Goal: Information Seeking & Learning: Learn about a topic

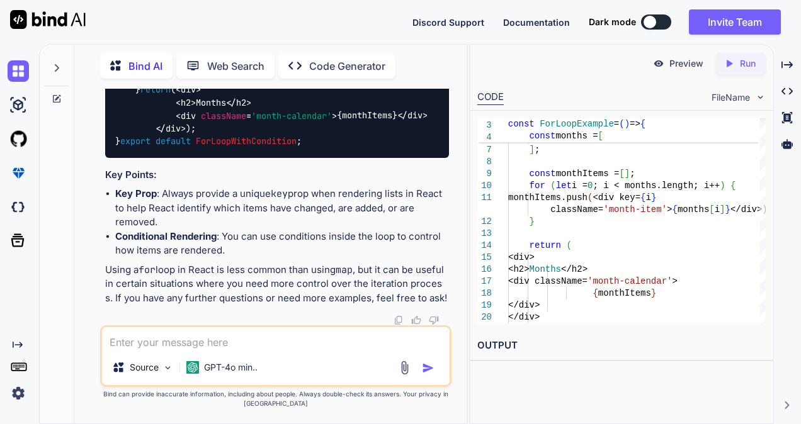
scroll to position [20201, 0]
click at [280, 342] on textarea at bounding box center [275, 338] width 347 height 23
type textarea "i"
type textarea "x"
type textarea "i"
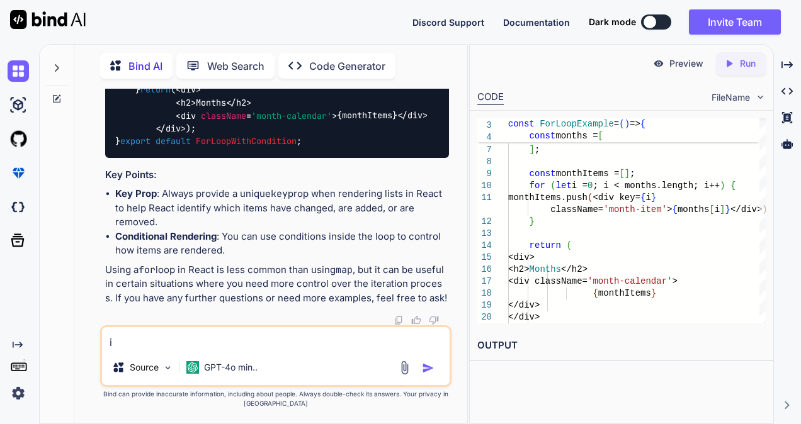
type textarea "x"
type textarea "i n"
type textarea "x"
type textarea "i ne"
type textarea "x"
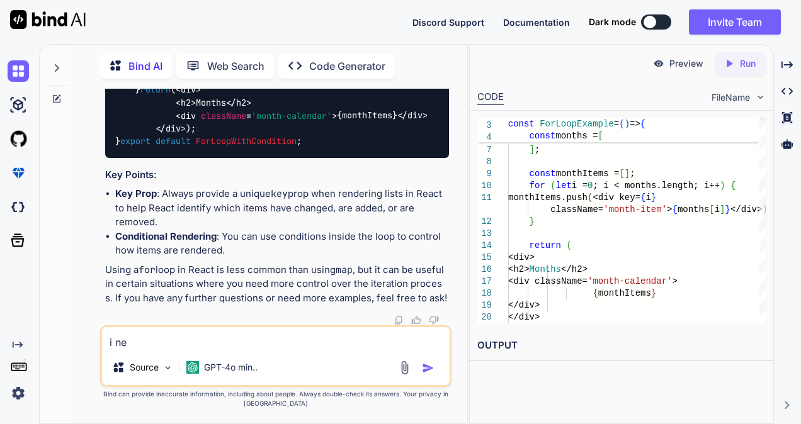
type textarea "i nee"
type textarea "x"
type textarea "i need"
type textarea "x"
type textarea "i need"
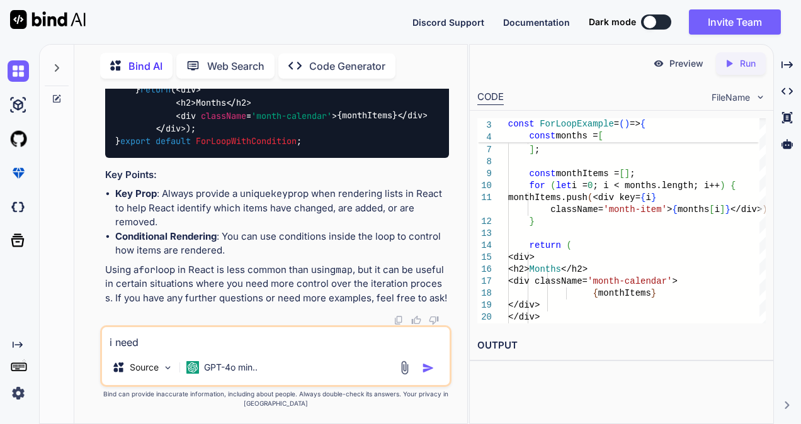
type textarea "x"
type textarea "i need t"
type textarea "x"
type textarea "i need to"
type textarea "x"
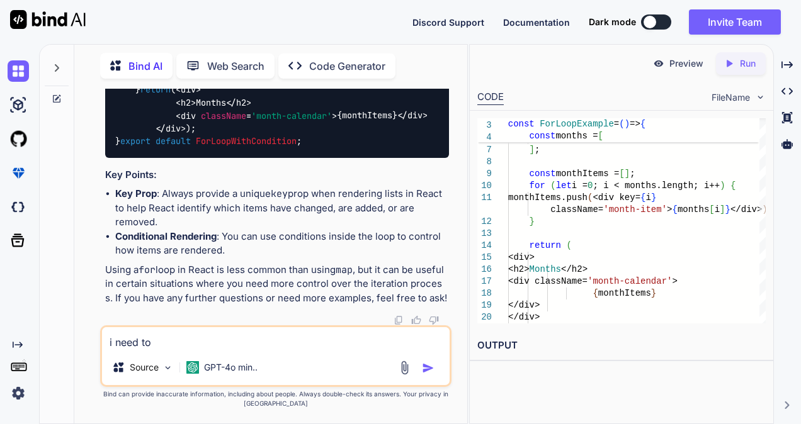
type textarea "i need to"
type textarea "x"
type textarea "i need to w"
type textarea "x"
type textarea "i need to wr"
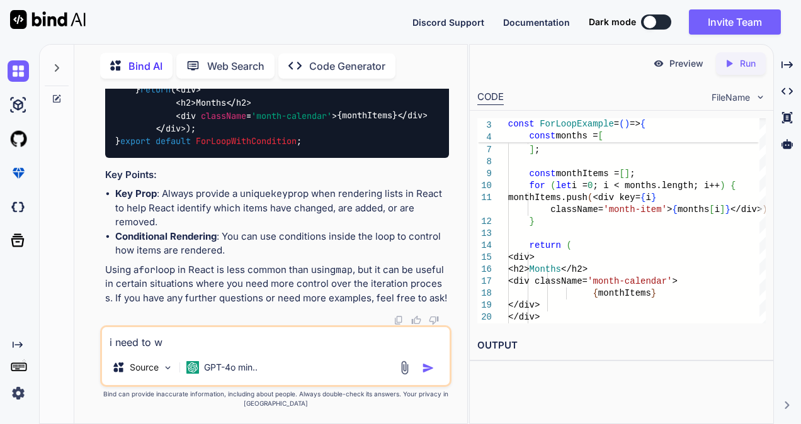
type textarea "x"
type textarea "i need to wrt"
type textarea "x"
type textarea "i need to wrti"
type textarea "x"
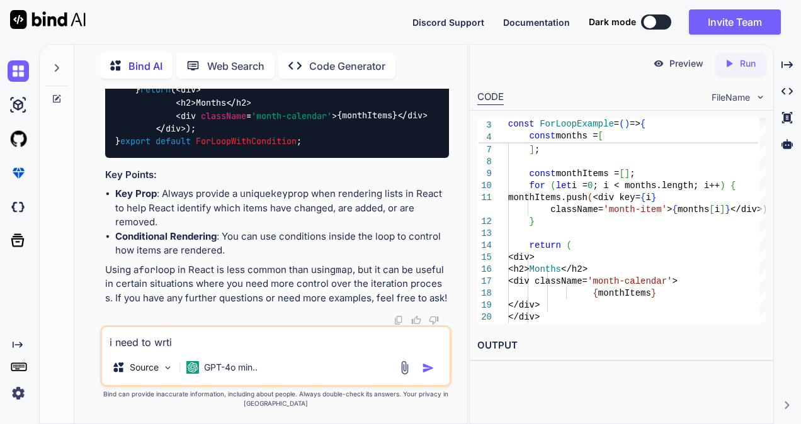
type textarea "i need to wrt"
type textarea "x"
type textarea "i need to wr"
type textarea "x"
type textarea "i need to wri"
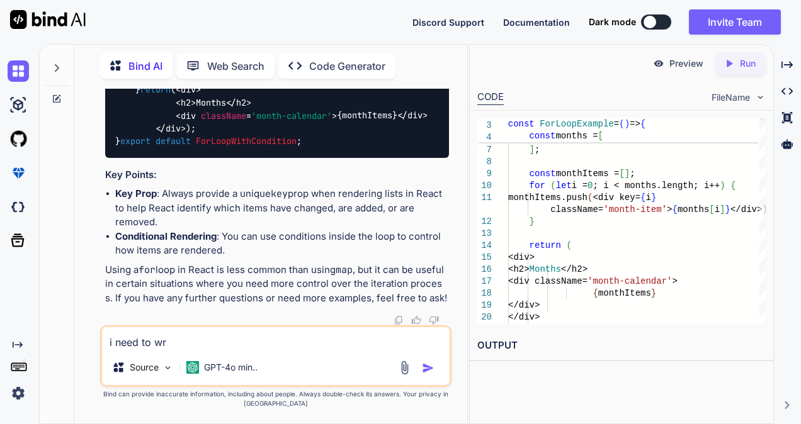
type textarea "x"
type textarea "i need to writ"
type textarea "x"
type textarea "i need to write"
type textarea "x"
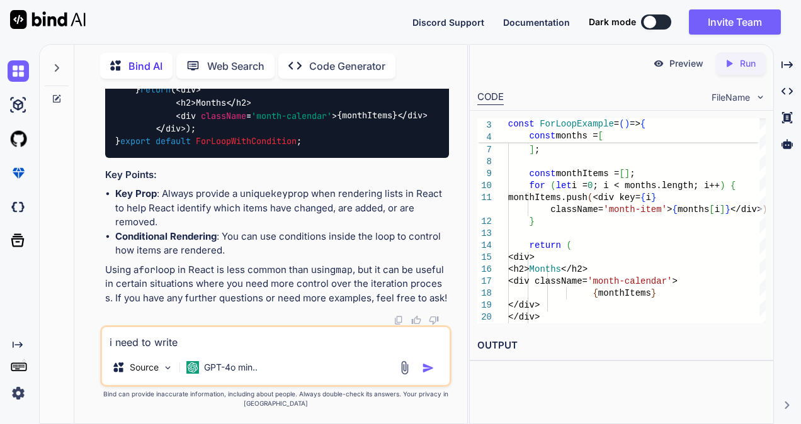
type textarea "i need to write"
type textarea "x"
type textarea "i need to write t"
type textarea "x"
type textarea "i need to write th"
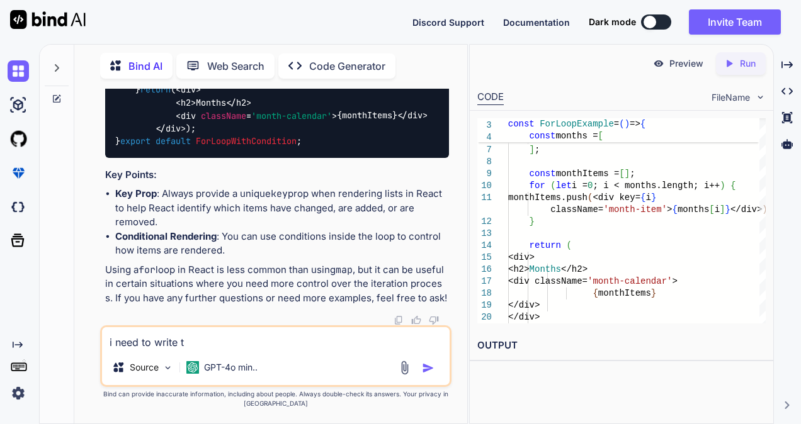
type textarea "x"
type textarea "i need to write the"
type textarea "x"
type textarea "i need to write the"
type textarea "x"
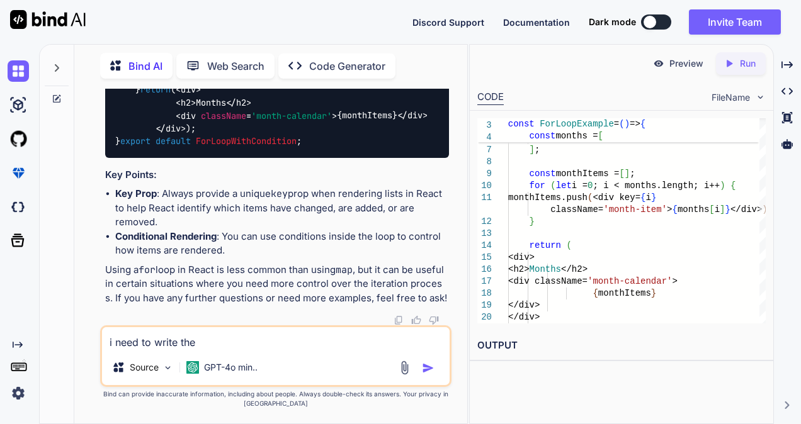
type textarea "i need to write the c"
type textarea "x"
type textarea "i need to write the cs"
type textarea "x"
type textarea "i need to write the css"
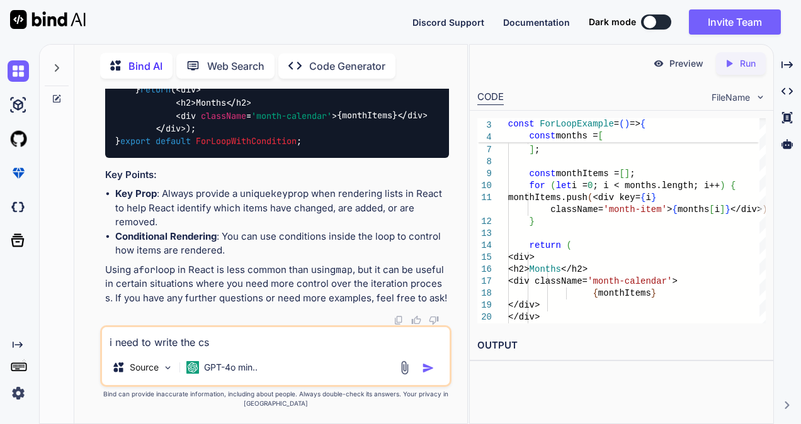
type textarea "x"
type textarea "i need to write the css"
type textarea "x"
type textarea "i need to write the css t"
type textarea "x"
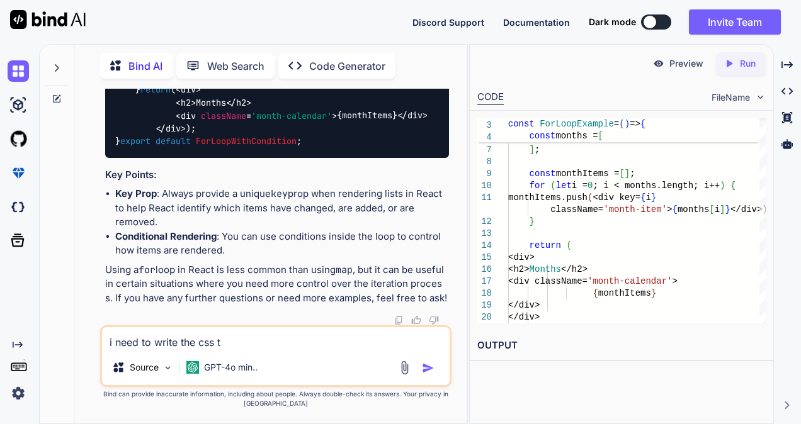
type textarea "i need to write the css th"
type textarea "x"
type textarea "i need to write the css tha"
type textarea "x"
type textarea "i need to write the css that"
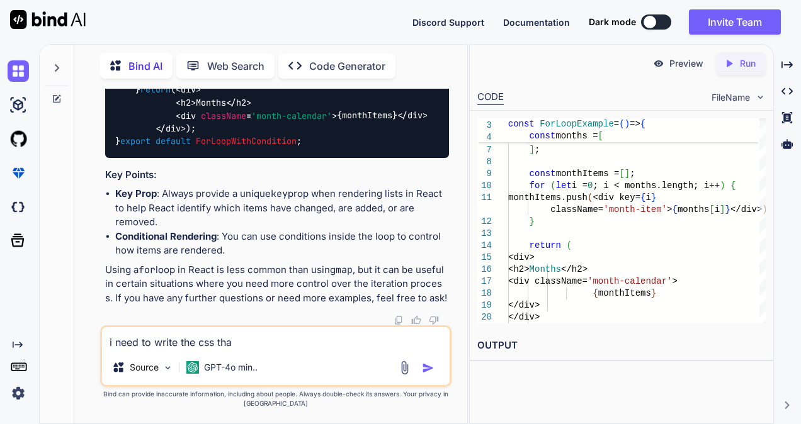
type textarea "x"
type textarea "i need to write the css that"
type textarea "x"
type textarea "i need to write the css that i"
type textarea "x"
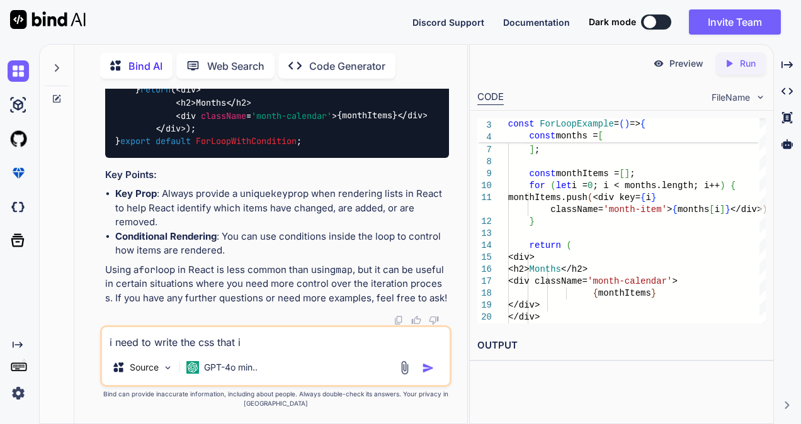
type textarea "i need to write the css that it"
type textarea "x"
type textarea "i need to write the css that it"
type textarea "x"
type textarea "i need to write the css that it"
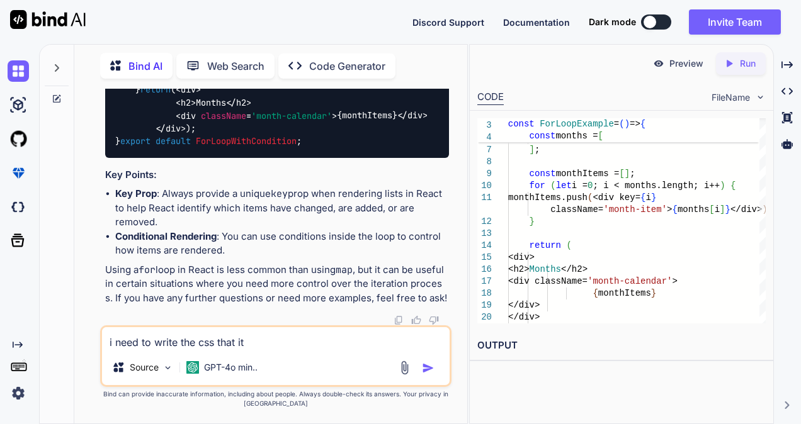
type textarea "x"
type textarea "i need to write the css that i"
type textarea "x"
type textarea "i need to write the css that"
type textarea "x"
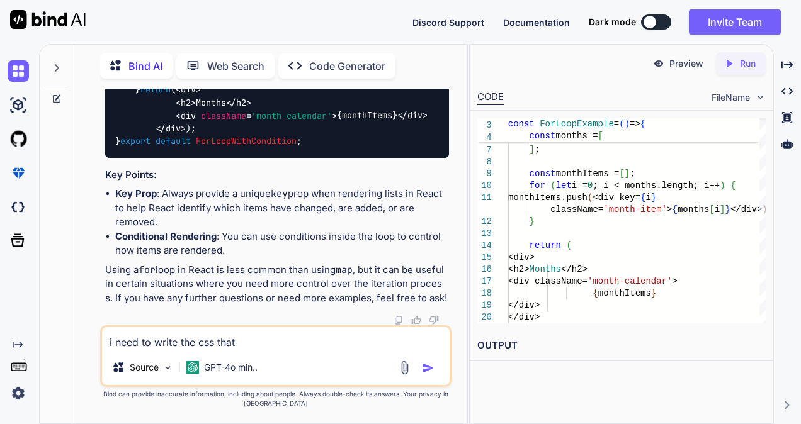
type textarea "i need to write the css that w"
type textarea "x"
type textarea "i need to write the css that wi"
type textarea "x"
type textarea "i need to write the css that wil"
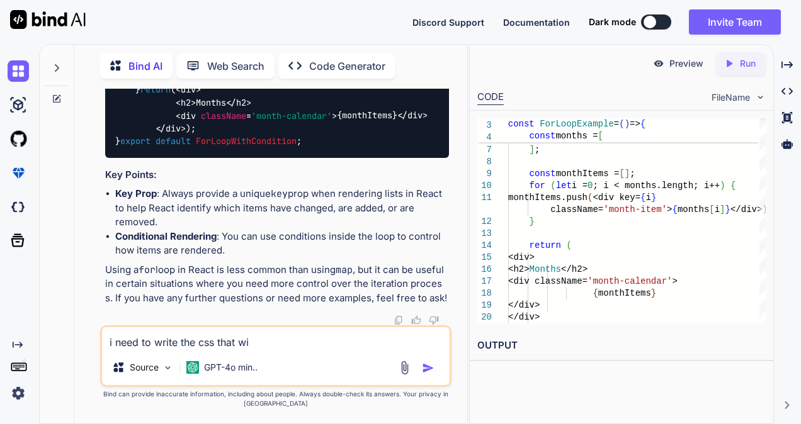
type textarea "x"
type textarea "i need to write the css that will"
type textarea "x"
type textarea "i need to write the css that will"
type textarea "x"
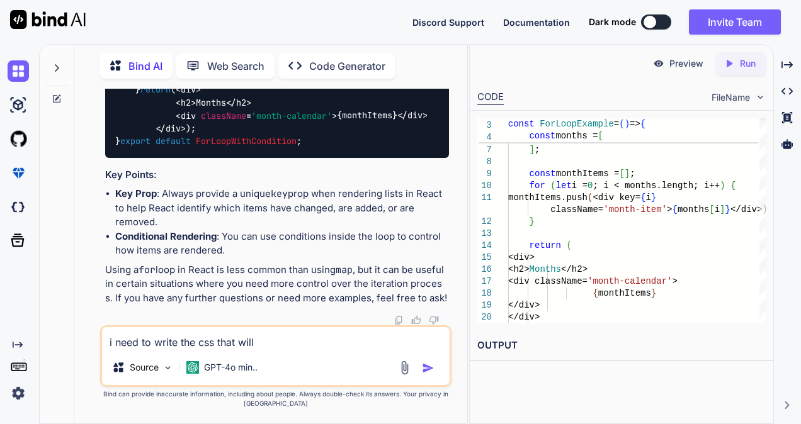
type textarea "i need to write the css that will d"
type textarea "x"
type textarea "i need to write the css that will di"
type textarea "x"
type textarea "i need to write the css that will dis"
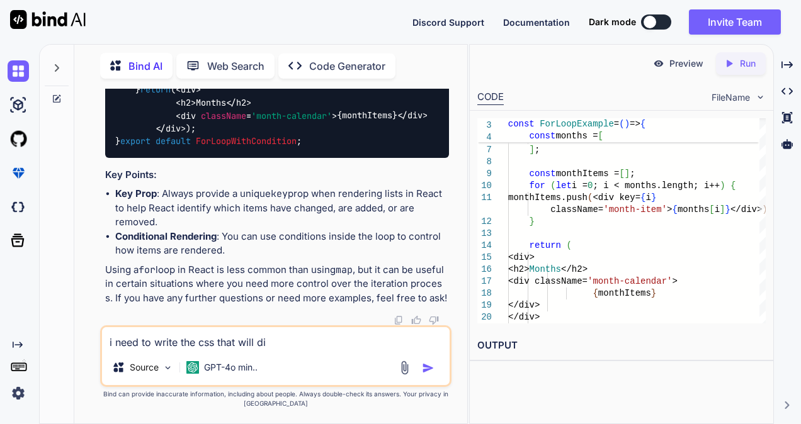
type textarea "x"
type textarea "i need to write the css that will disp"
type textarea "x"
type textarea "i need to write the css that will displ"
type textarea "x"
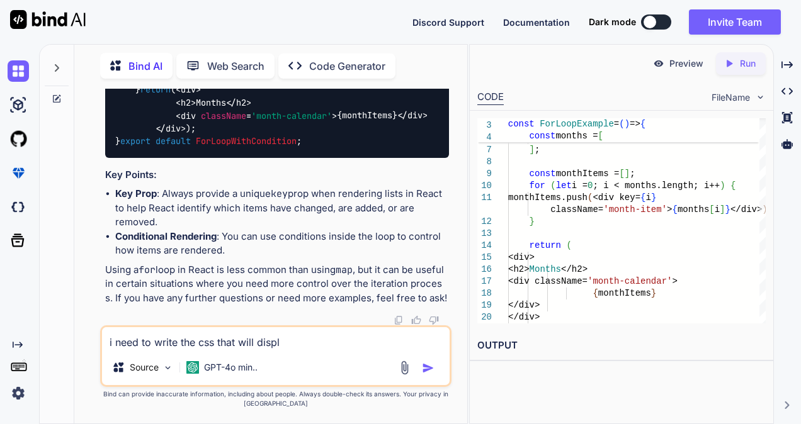
type textarea "i need to write the css that will displa"
type textarea "x"
type textarea "i need to write the css that will display"
type textarea "x"
type textarea "i need to write the css that will display"
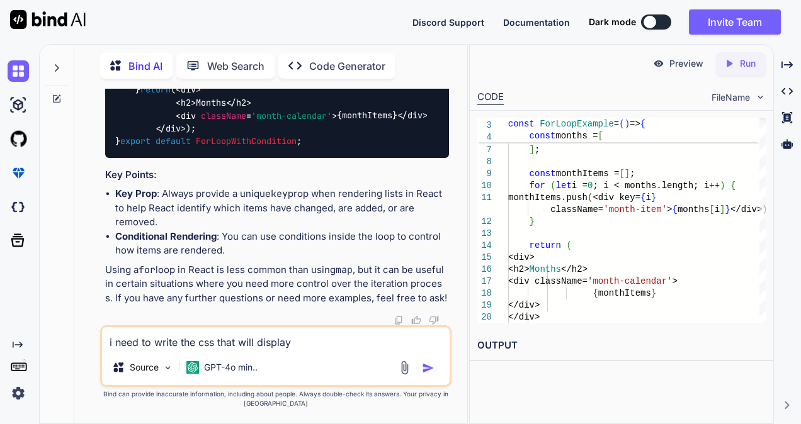
type textarea "x"
type textarea "i need to write the css that will display t"
type textarea "x"
type textarea "i need to write the css that will display th"
type textarea "x"
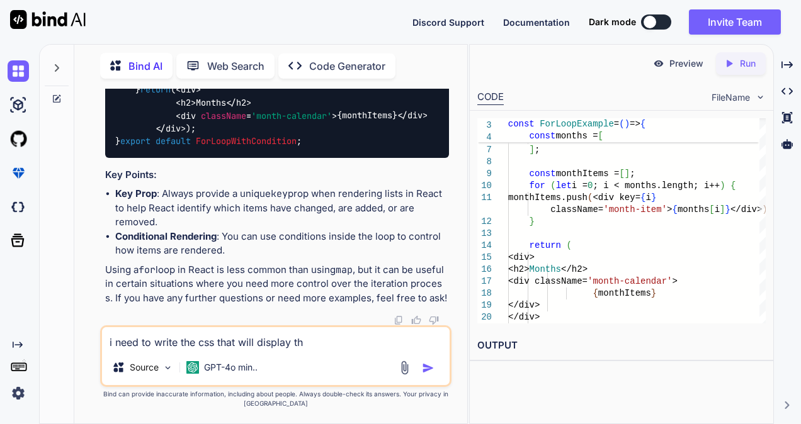
type textarea "i need to write the css that will display the"
type textarea "x"
type textarea "i need to write the css that will display the"
type textarea "x"
type textarea "i need to write the css that will display the s"
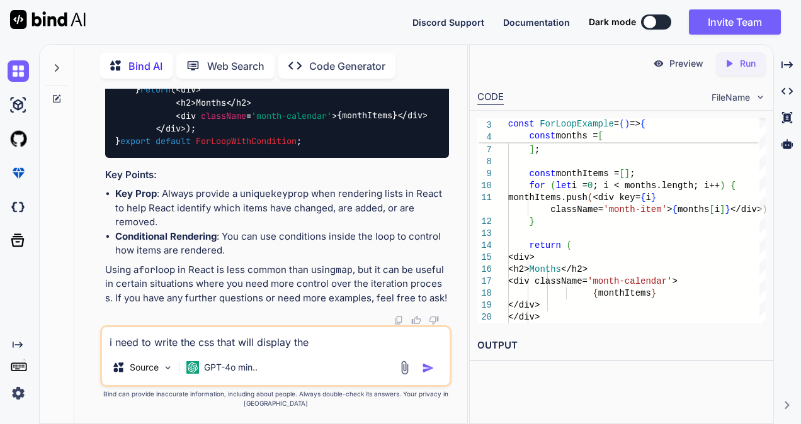
type textarea "x"
type textarea "i need to write the css that will display the sh"
type textarea "x"
type textarea "i need to write the css that will display the sha"
type textarea "x"
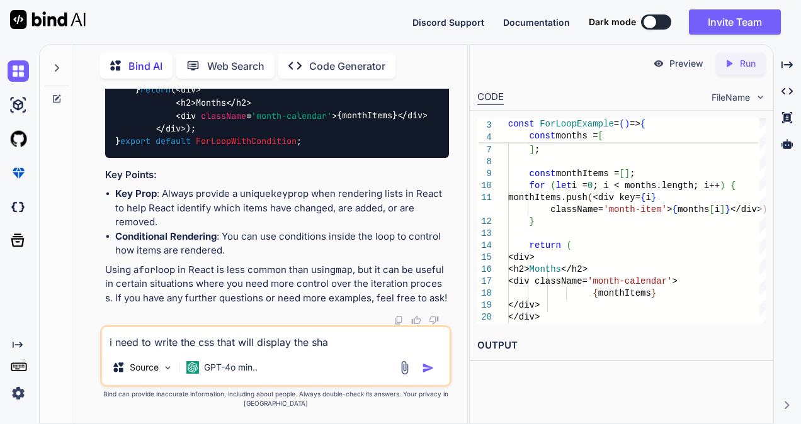
type textarea "i need to write the css that will display the shad"
type textarea "x"
type textarea "i need to write the css that will display the shado"
type textarea "x"
type textarea "i need to write the css that will display the shadow"
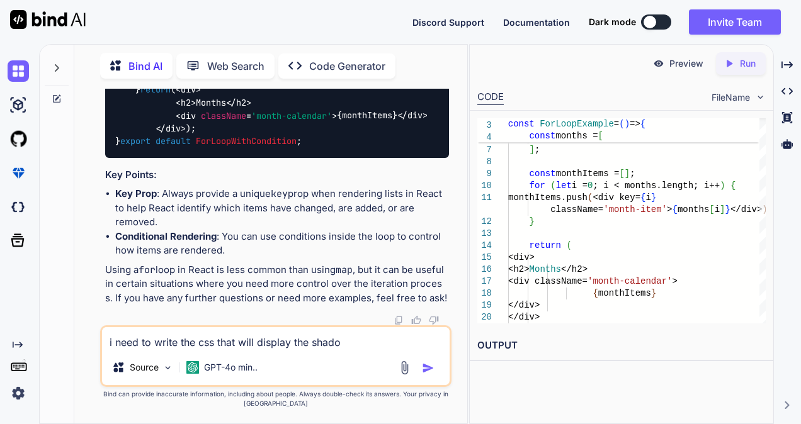
type textarea "x"
type textarea "i need to write the css that will display the shadow"
type textarea "x"
type textarea "i need to write the css that will display the shadow f"
type textarea "x"
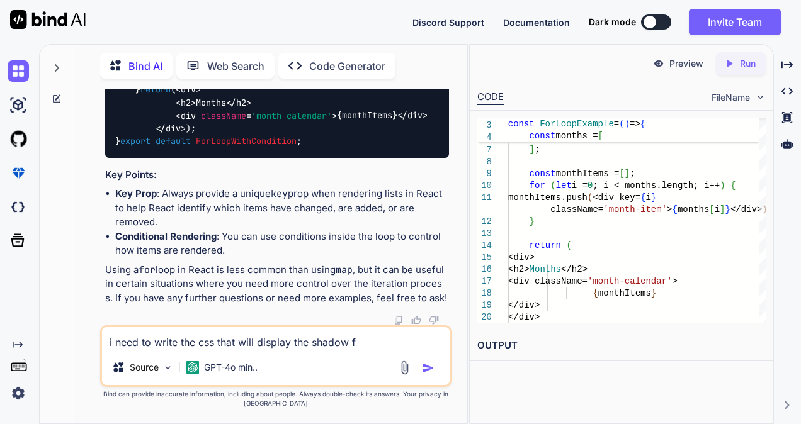
type textarea "i need to write the css that will display the shadow fo"
type textarea "x"
type textarea "i need to write the css that will display the shadow for"
type textarea "x"
type textarea "i need to write the css that will display the shadow for"
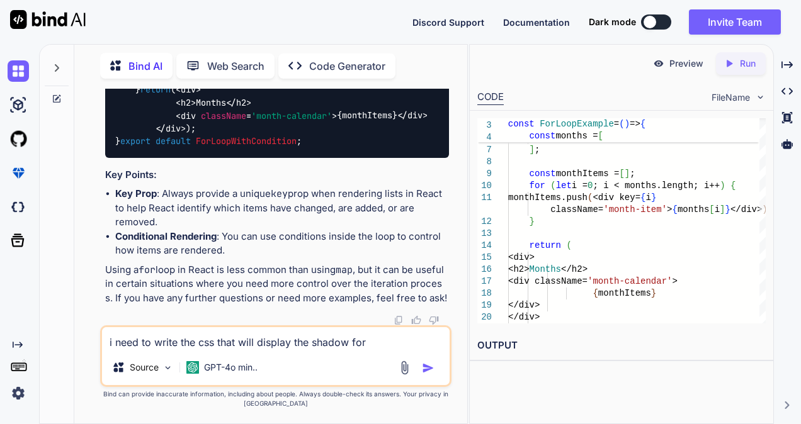
type textarea "x"
type textarea "i need to write the css that will display the shadow for t"
type textarea "x"
type textarea "i need to write the css that will display the shadow for th"
type textarea "x"
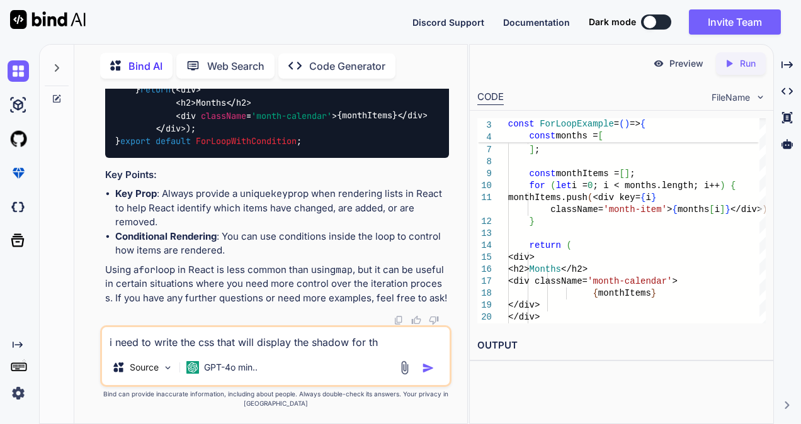
type textarea "i need to write the css that will display the shadow for the"
type textarea "x"
type textarea "i need to write the css that will display the shadow for the"
type textarea "x"
type textarea "i need to write the css that will display the shadow for the"
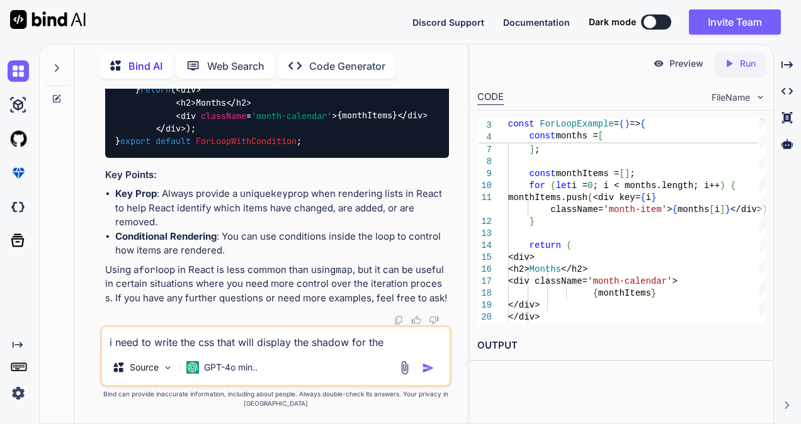
type textarea "x"
type textarea "i need to write the css that will display the shadow for th"
type textarea "x"
type textarea "i need to write the css that will display the shadow for t"
type textarea "x"
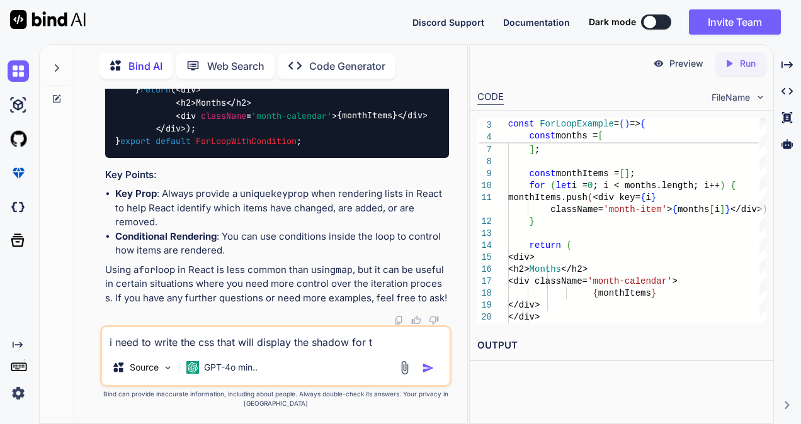
type textarea "i need to write the css that will display the shadow for"
type textarea "x"
type textarea "i need to write the css that will display the shadow for"
type textarea "x"
type textarea "i need to write the css that will display the shadow fo"
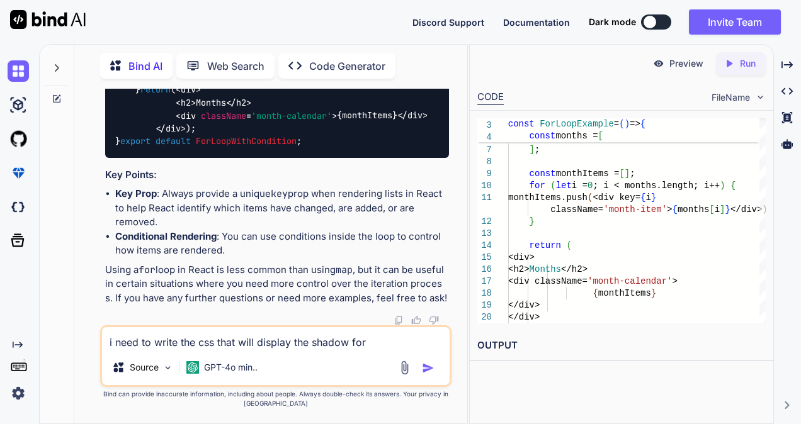
type textarea "x"
type textarea "i need to write the css that will display the shadow f"
type textarea "x"
type textarea "i need to write the css that will display the shadow"
type textarea "x"
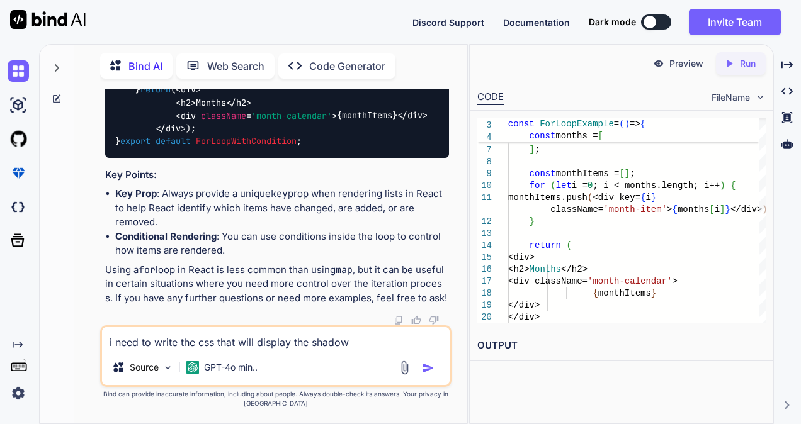
type textarea "i need to write the css that will display the shadow f"
type textarea "x"
type textarea "i need to write the css that will display the shadow fo"
type textarea "x"
type textarea "i need to write the css that will display the shadow for"
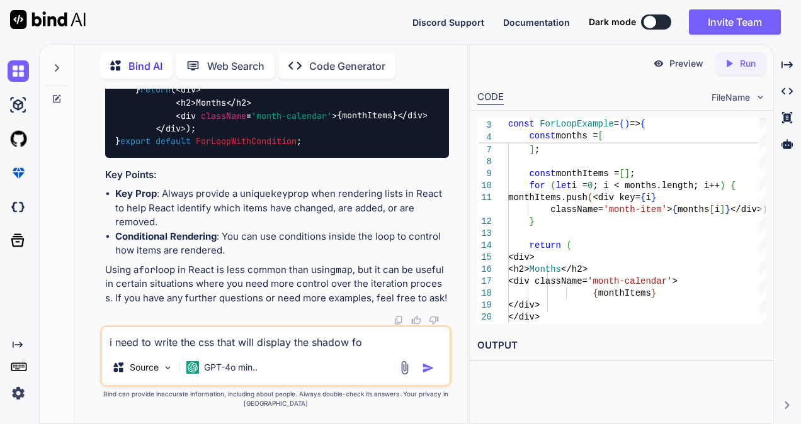
type textarea "x"
type textarea "i need to write the css that will display the shadow for"
type textarea "x"
type textarea "i need to write the css that will display the shadow for d"
type textarea "x"
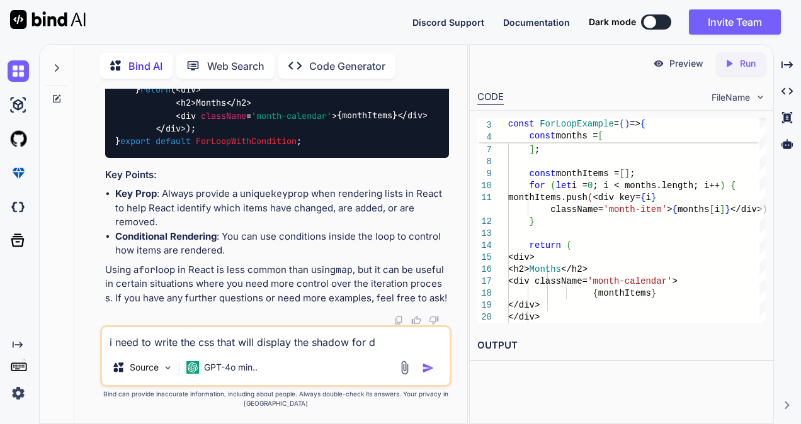
type textarea "i need to write the css that will display the shadow for di"
type textarea "x"
type textarea "i need to write the css that will display the shadow for dic"
type textarea "x"
type textarea "i need to write the css that will display the shadow for dic"
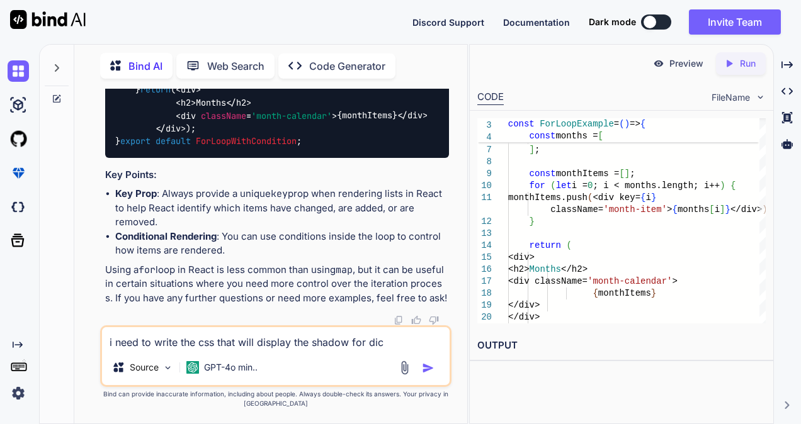
type textarea "x"
type textarea "i need to write the css that will display the shadow for dic"
type textarea "x"
type textarea "i need to write the css that will display the shadow for di"
type textarea "x"
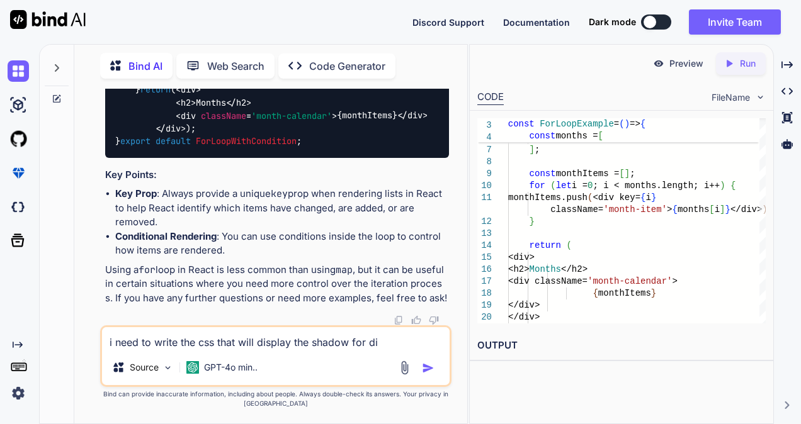
type textarea "i need to write the css that will display the shadow for div"
type textarea "x"
type textarea "i need to write the css that will display the shadow for div"
type textarea "x"
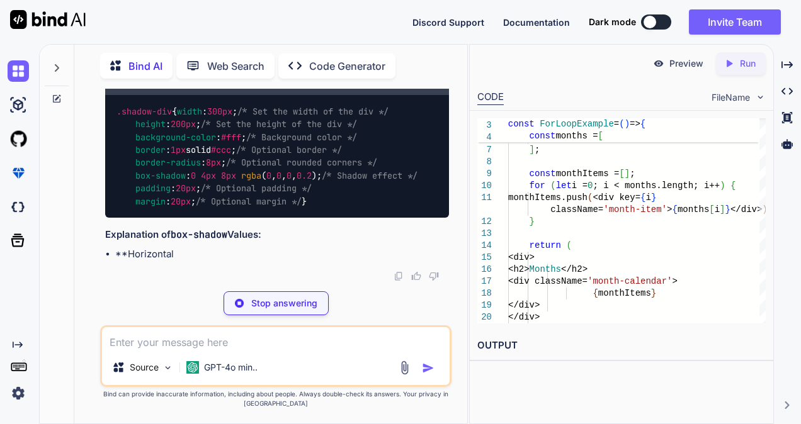
scroll to position [20584, 0]
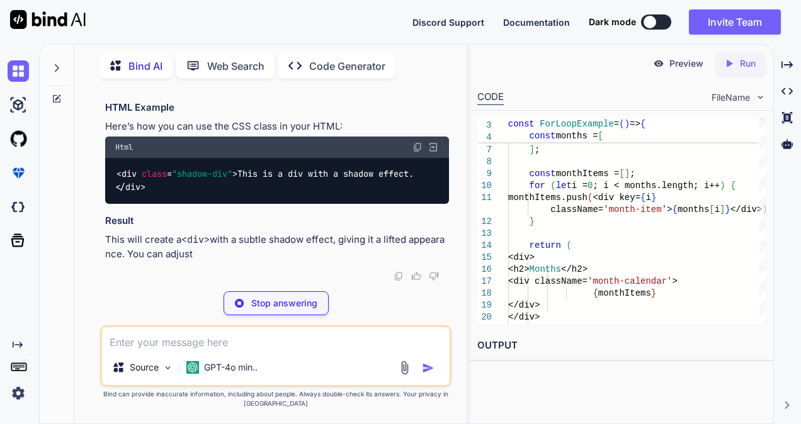
drag, startPoint x: 132, startPoint y: 191, endPoint x: 345, endPoint y: 189, distance: 212.8
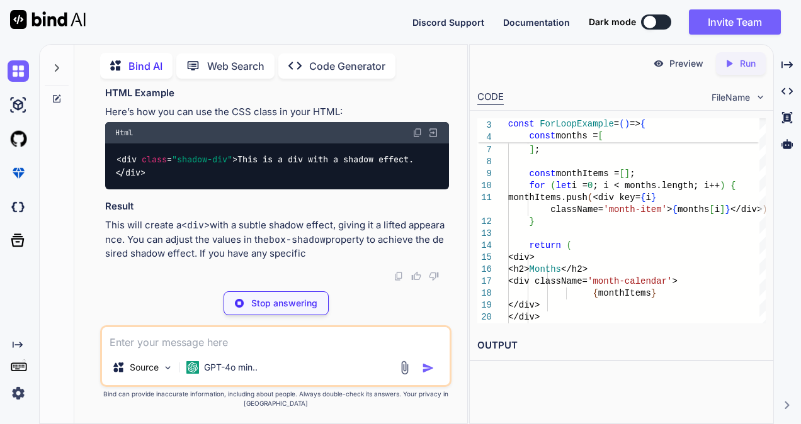
copy code "box-shadow : 0 4px 8px rgba ( 0 , 0 , 0 , 0.2 );"
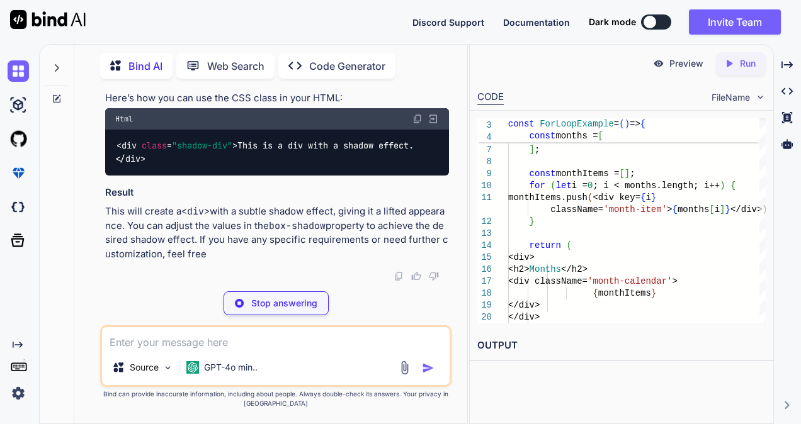
type textarea "x"
type textarea "margin: 20px; /* Optional margin */ }"
type textarea "x"
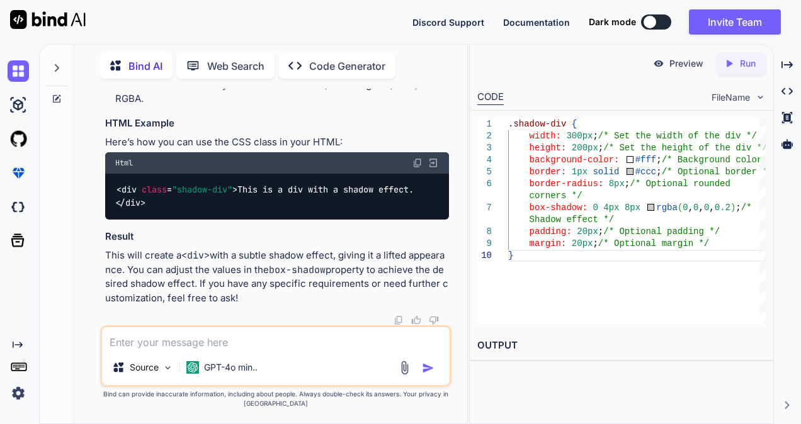
scroll to position [20966, 0]
click at [269, 327] on div "Source GPT-4o min.." at bounding box center [275, 356] width 351 height 62
click at [268, 328] on textarea at bounding box center [275, 338] width 347 height 23
paste textarea "box-shadow: 0 4px 8px rgba(0, 0, 0, 0.2);"
type textarea "box-shadow: 0 4px 8px rgba(0, 0, 0, 0.2);"
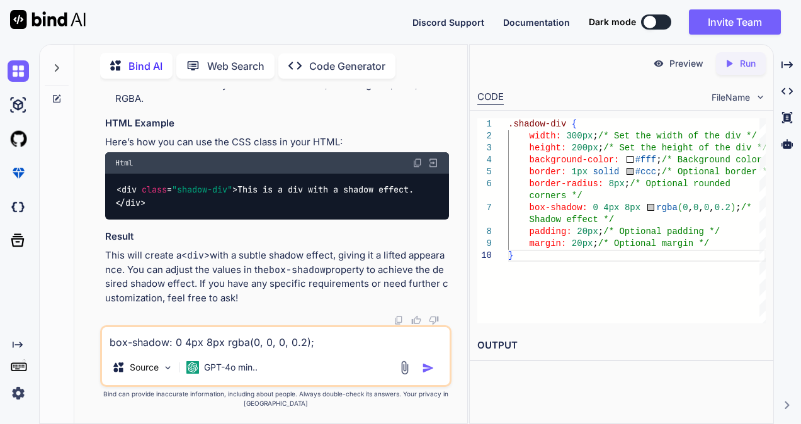
type textarea "x"
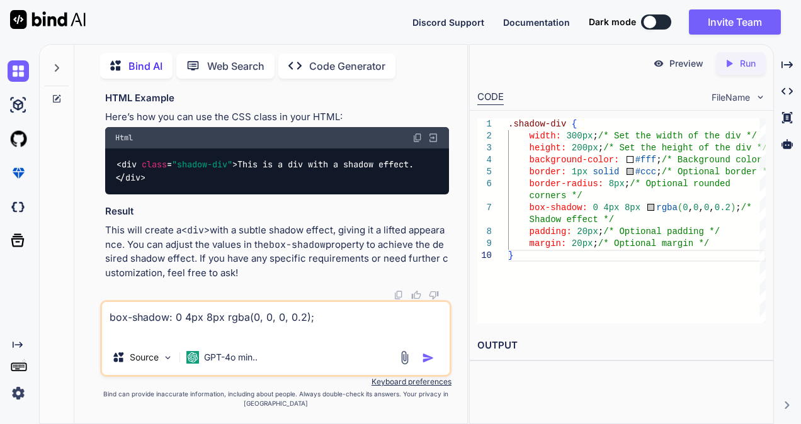
type textarea "box-shadow: 0 4px 8px rgba(0, 0, 0, 0.2); e"
type textarea "x"
type textarea "box-shadow: 0 4px 8px rgba(0, 0, 0, 0.2); ex"
type textarea "x"
type textarea "box-shadow: 0 4px 8px rgba(0, 0, 0, 0.2); exp"
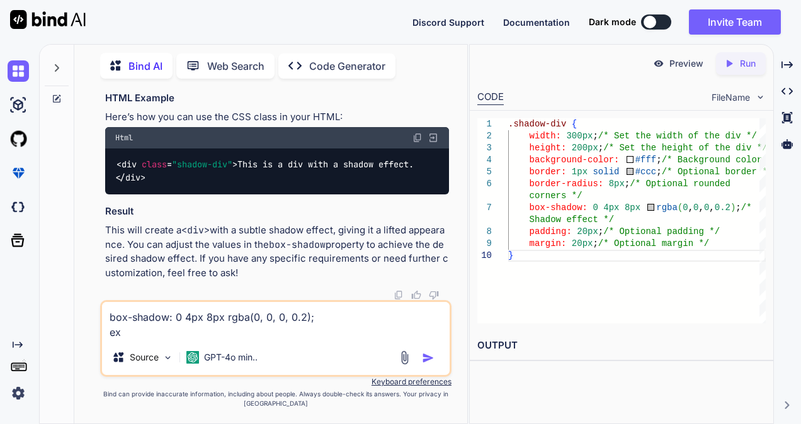
type textarea "x"
type textarea "box-shadow: 0 4px 8px rgba(0, 0, 0, 0.2); expl"
type textarea "x"
type textarea "box-shadow: 0 4px 8px rgba(0, 0, 0, 0.2); expla"
type textarea "x"
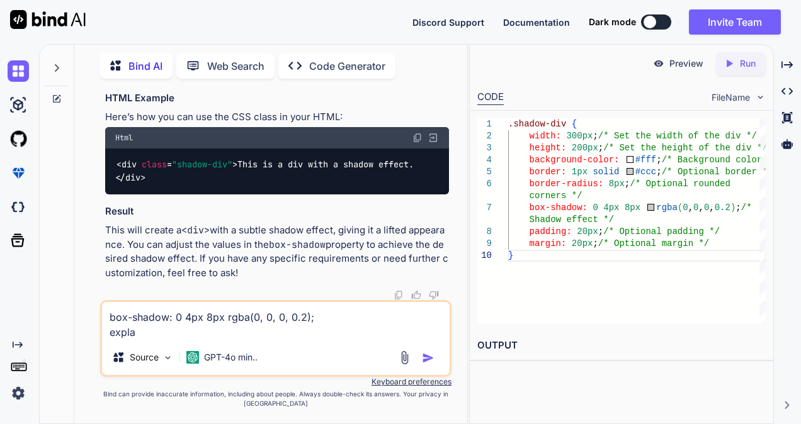
type textarea "box-shadow: 0 4px 8px rgba(0, 0, 0, 0.2); explai"
type textarea "x"
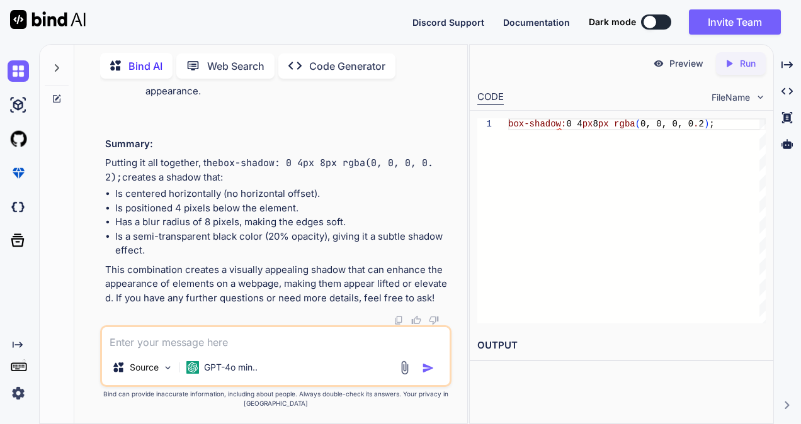
scroll to position [21894, 0]
click at [274, 345] on div "Source GPT-4o min.." at bounding box center [275, 356] width 351 height 62
click at [274, 345] on textarea at bounding box center [275, 338] width 347 height 23
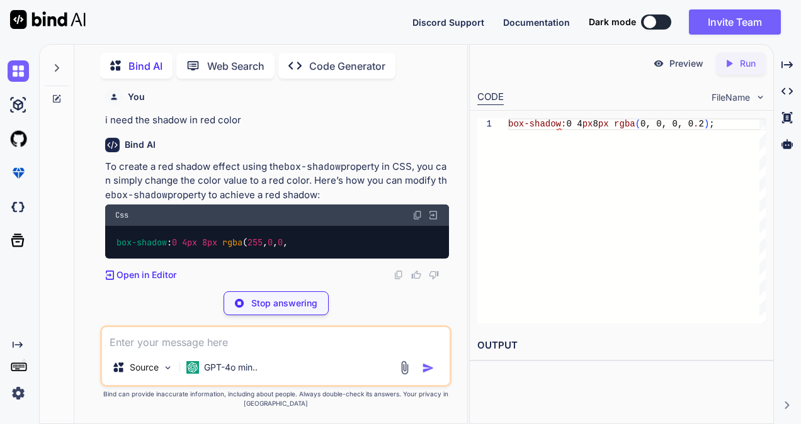
scroll to position [22325, 0]
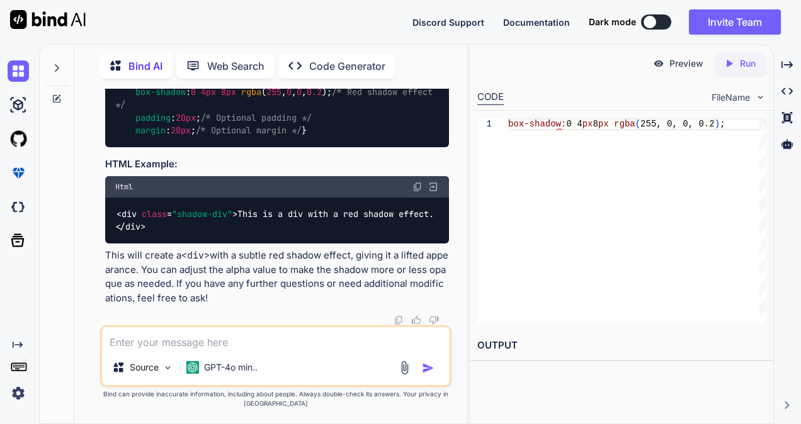
click at [228, 341] on textarea at bounding box center [275, 338] width 347 height 23
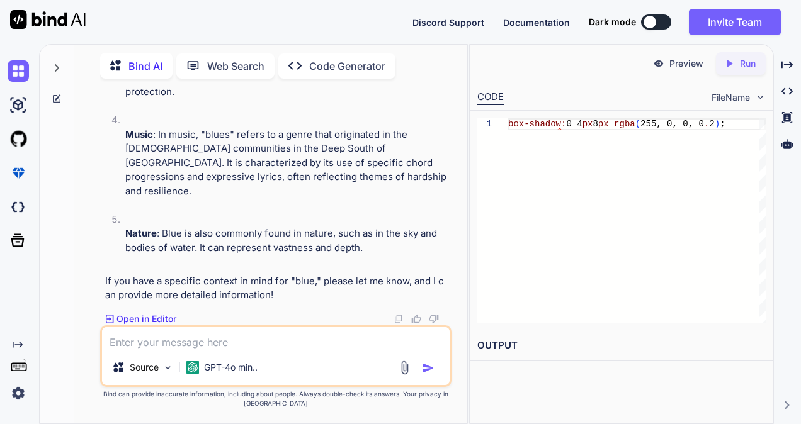
scroll to position [23355, 0]
click at [177, 339] on textarea at bounding box center [275, 338] width 347 height 23
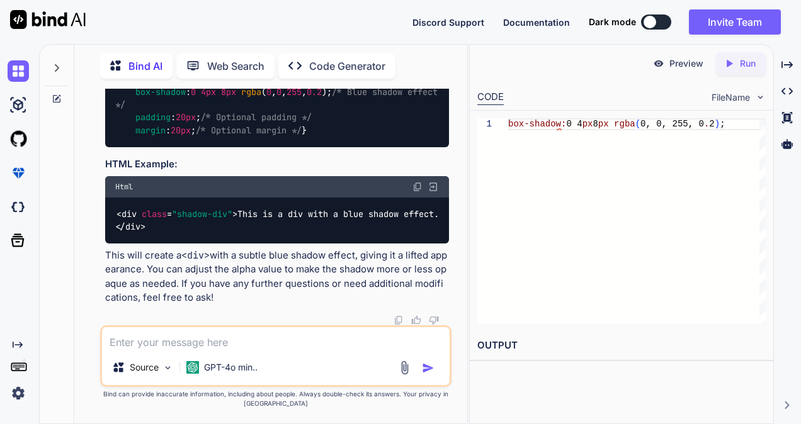
scroll to position [24083, 0]
click at [270, 345] on textarea at bounding box center [275, 338] width 347 height 23
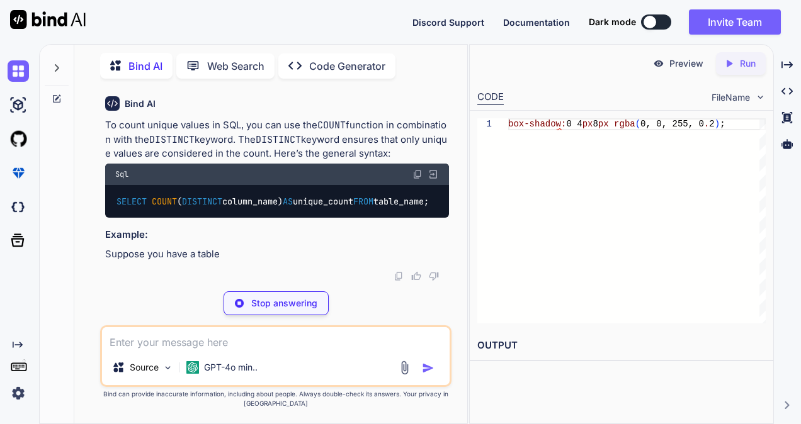
scroll to position [24351, 0]
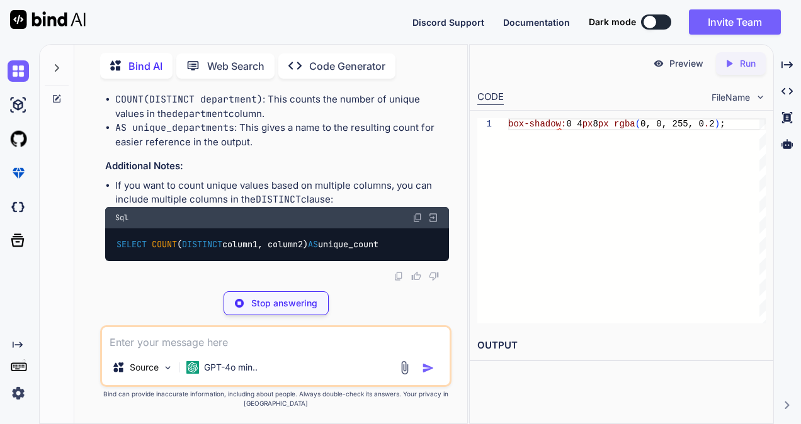
drag, startPoint x: 115, startPoint y: 222, endPoint x: 201, endPoint y: 229, distance: 87.2
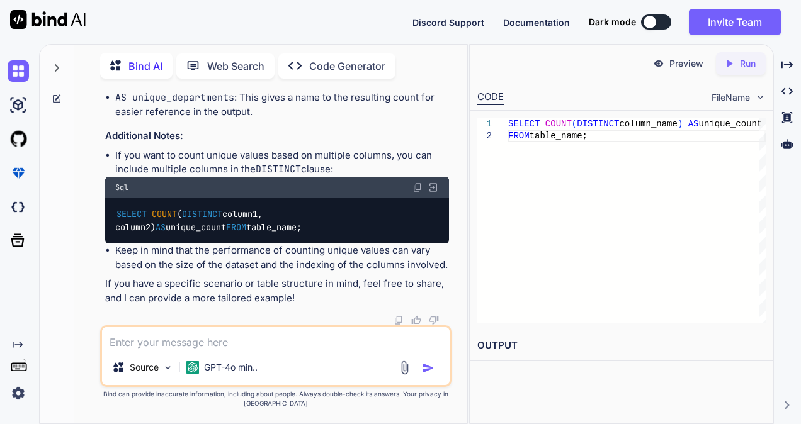
scroll to position [24695, 0]
click at [191, 337] on textarea at bounding box center [275, 338] width 347 height 23
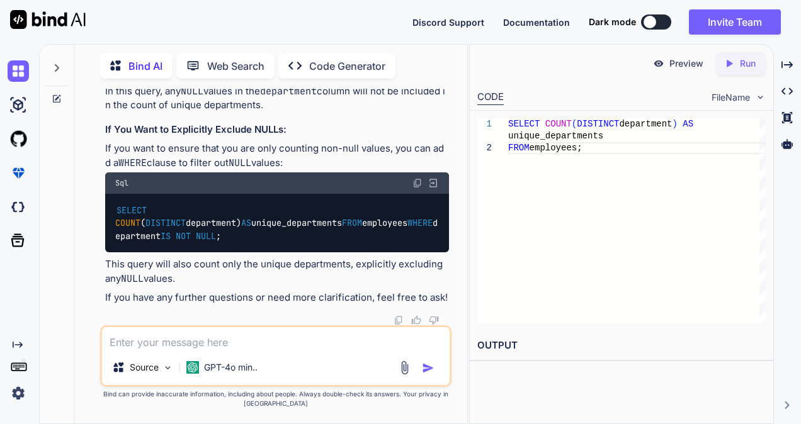
scroll to position [25218, 0]
